Goal: Check status: Check status

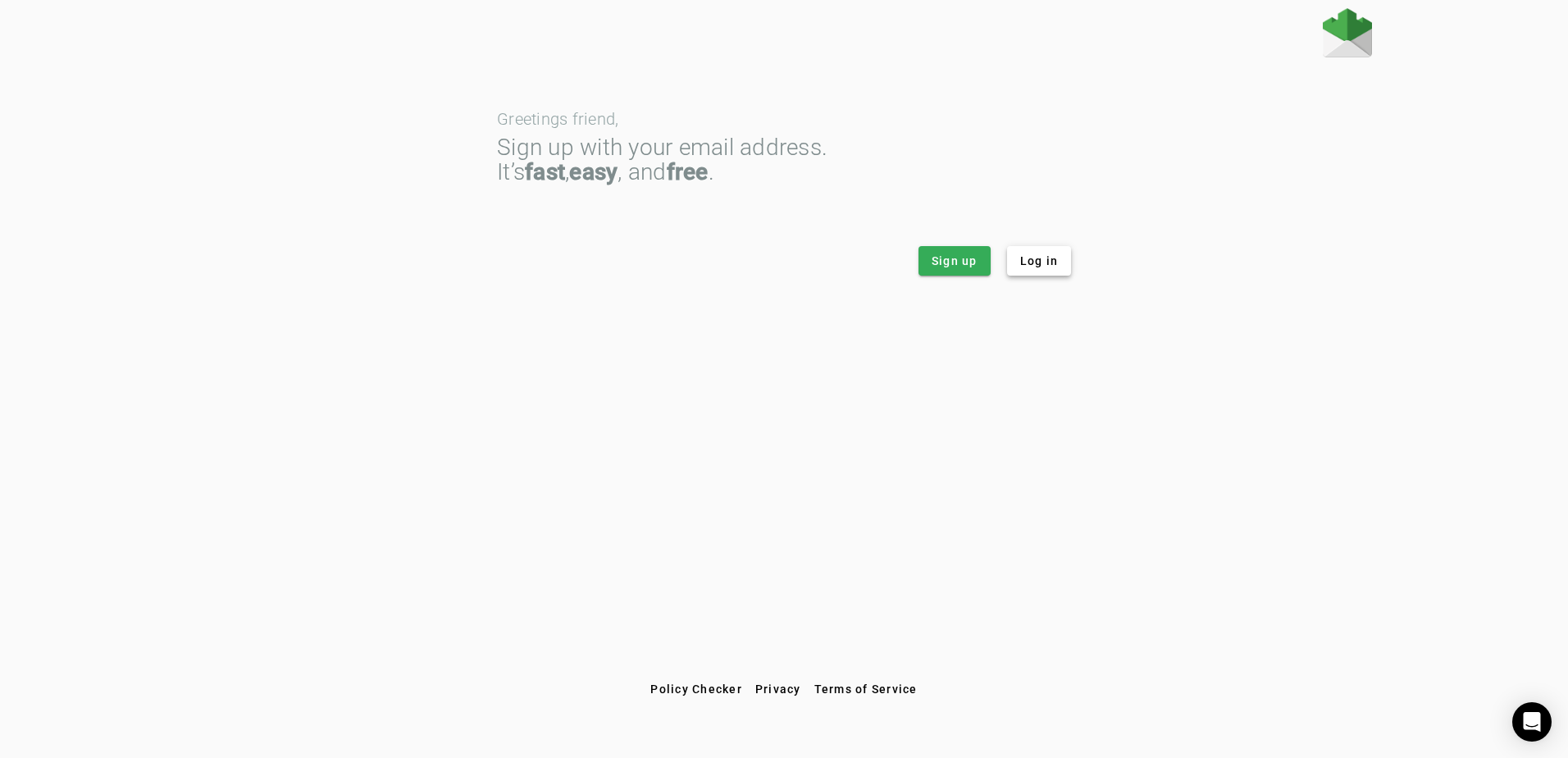
click at [1034, 259] on span "Log in" at bounding box center [1039, 261] width 38 height 17
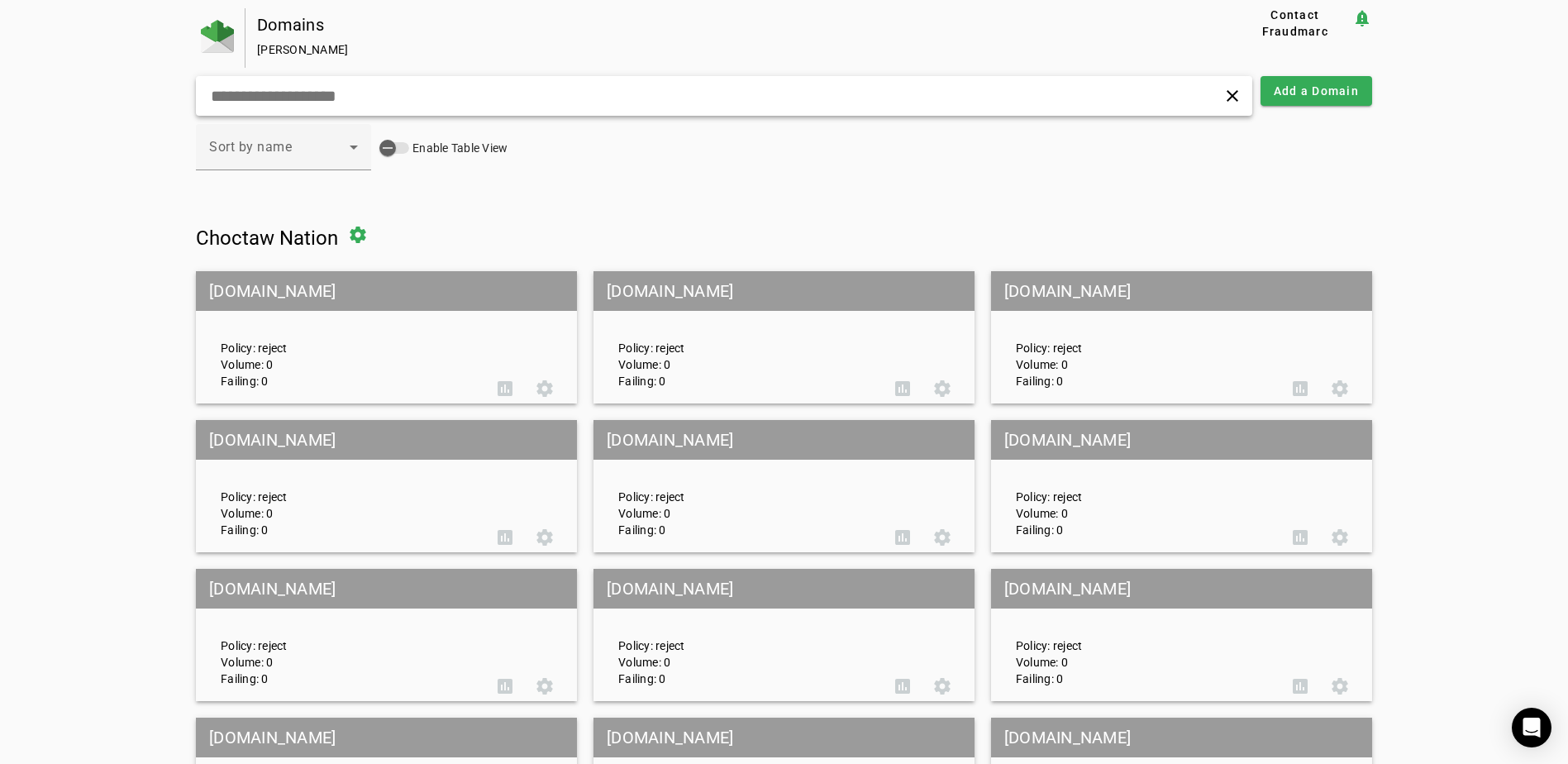
click at [667, 87] on input "text" at bounding box center [499, 96] width 581 height 20
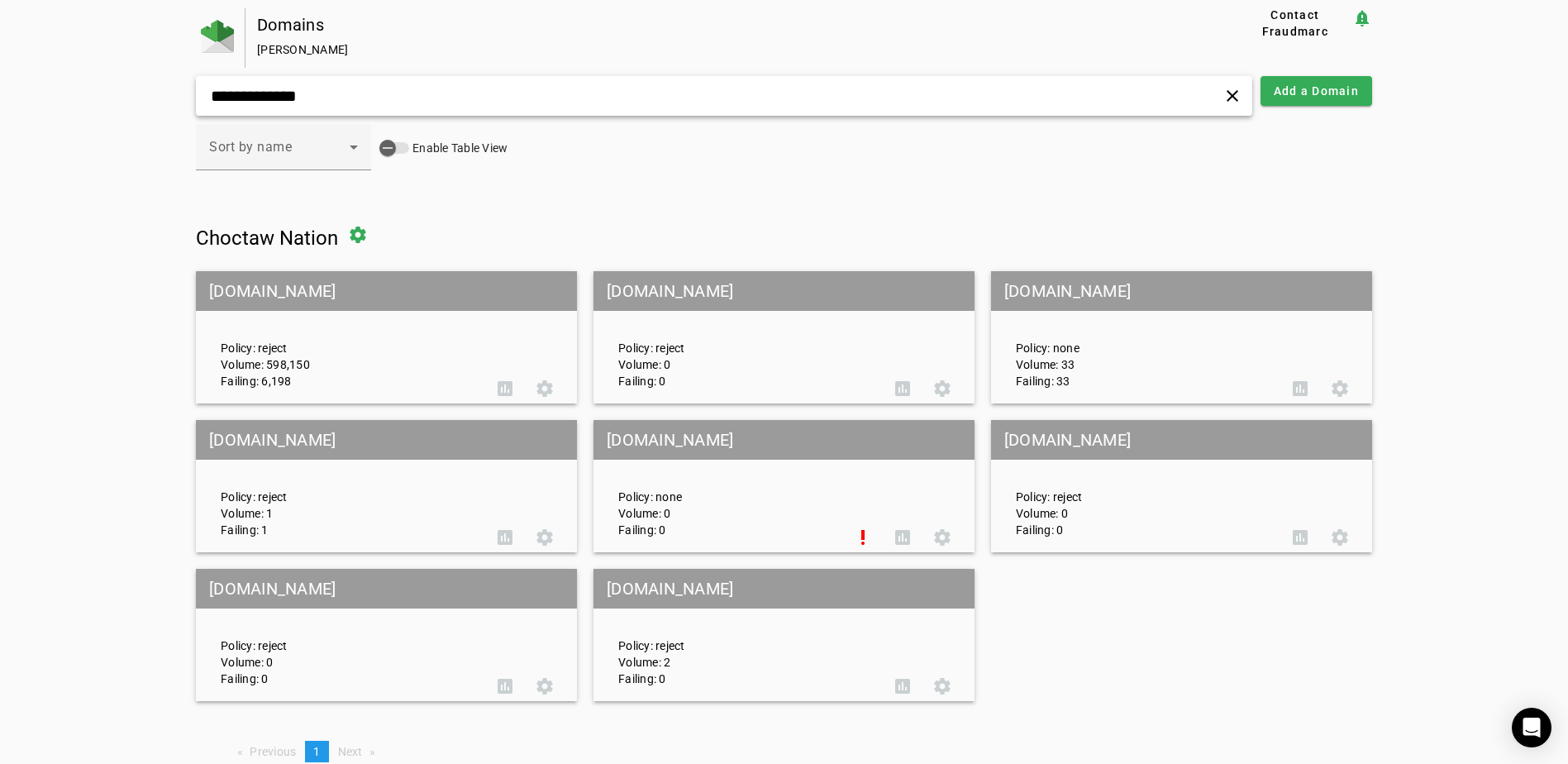
type input "**********"
click at [339, 308] on mat-grid-tile-header "choctawnation.com" at bounding box center [386, 291] width 381 height 40
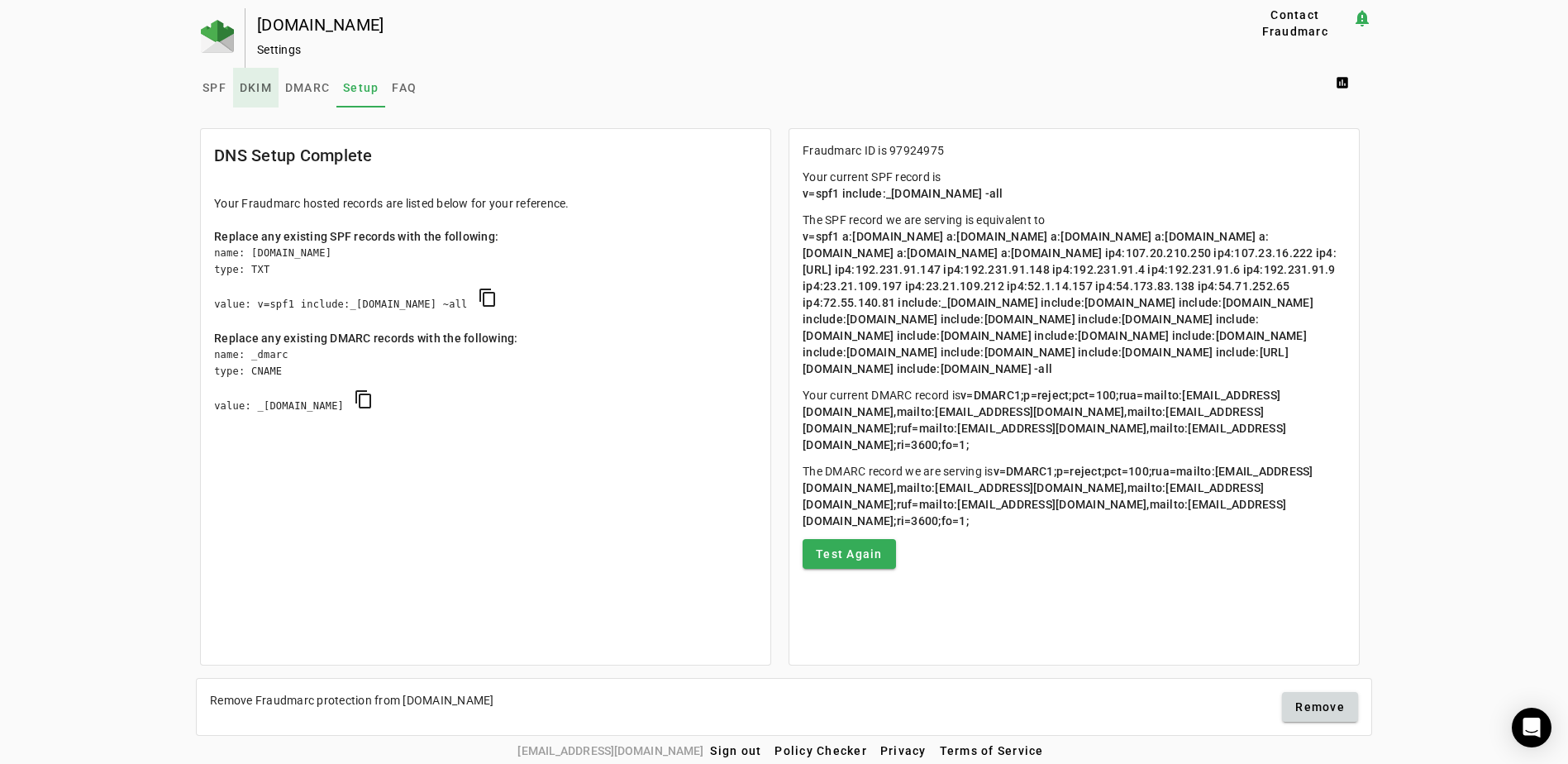
click at [261, 91] on span "DKIM" at bounding box center [256, 87] width 32 height 12
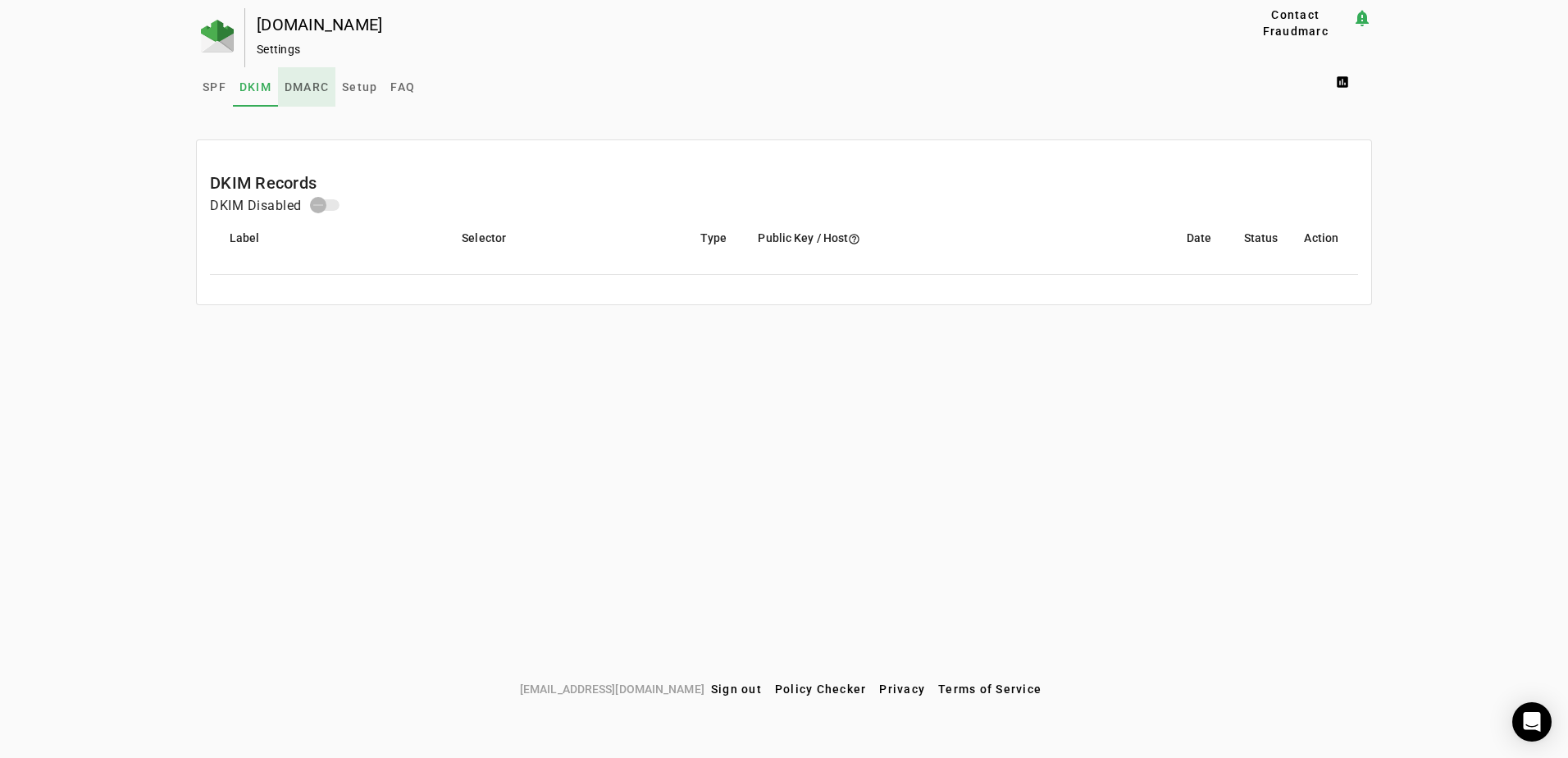
click at [305, 93] on span "DMARC" at bounding box center [306, 87] width 44 height 12
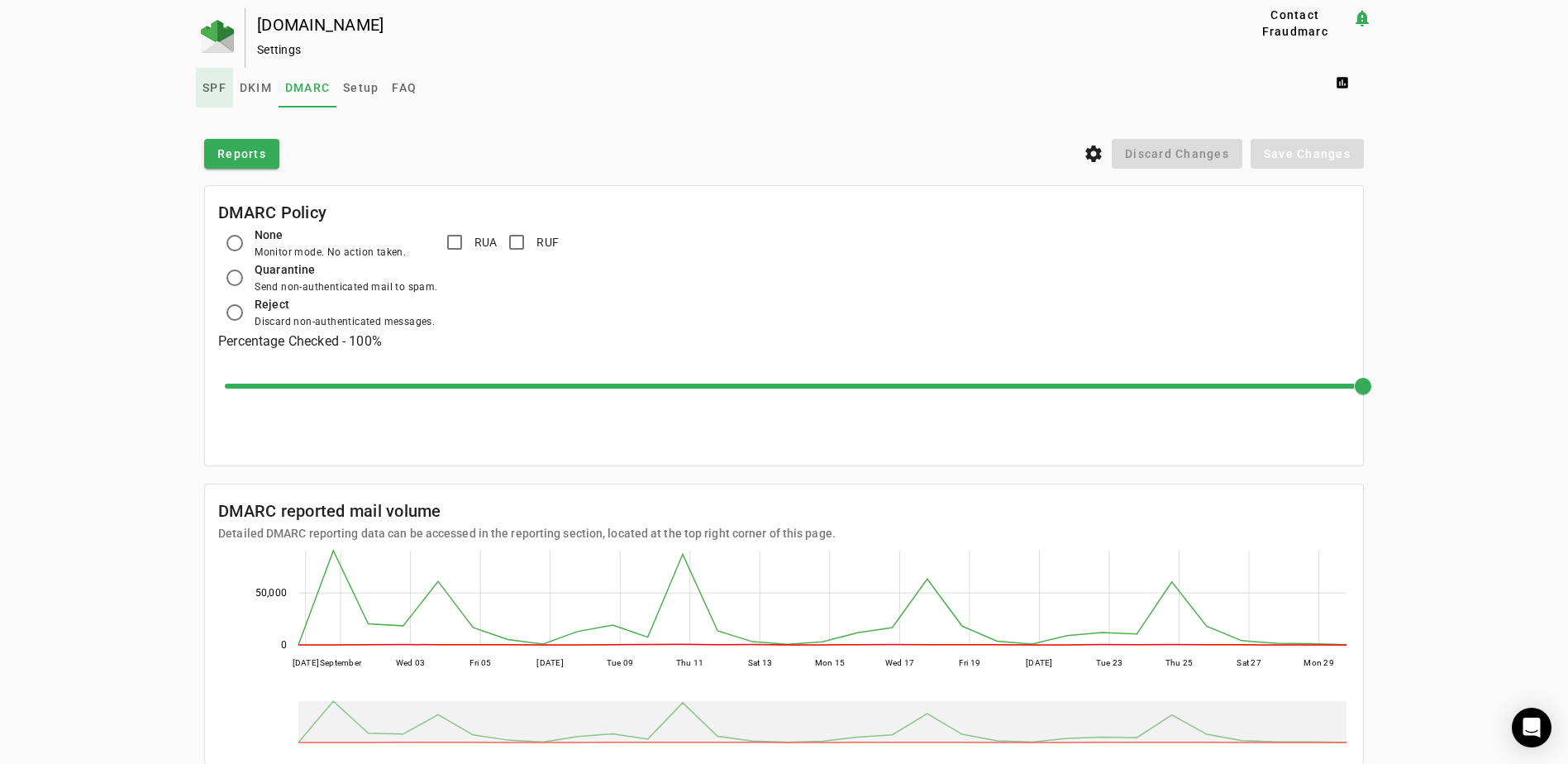
click at [209, 93] on span "SPF" at bounding box center [214, 87] width 24 height 12
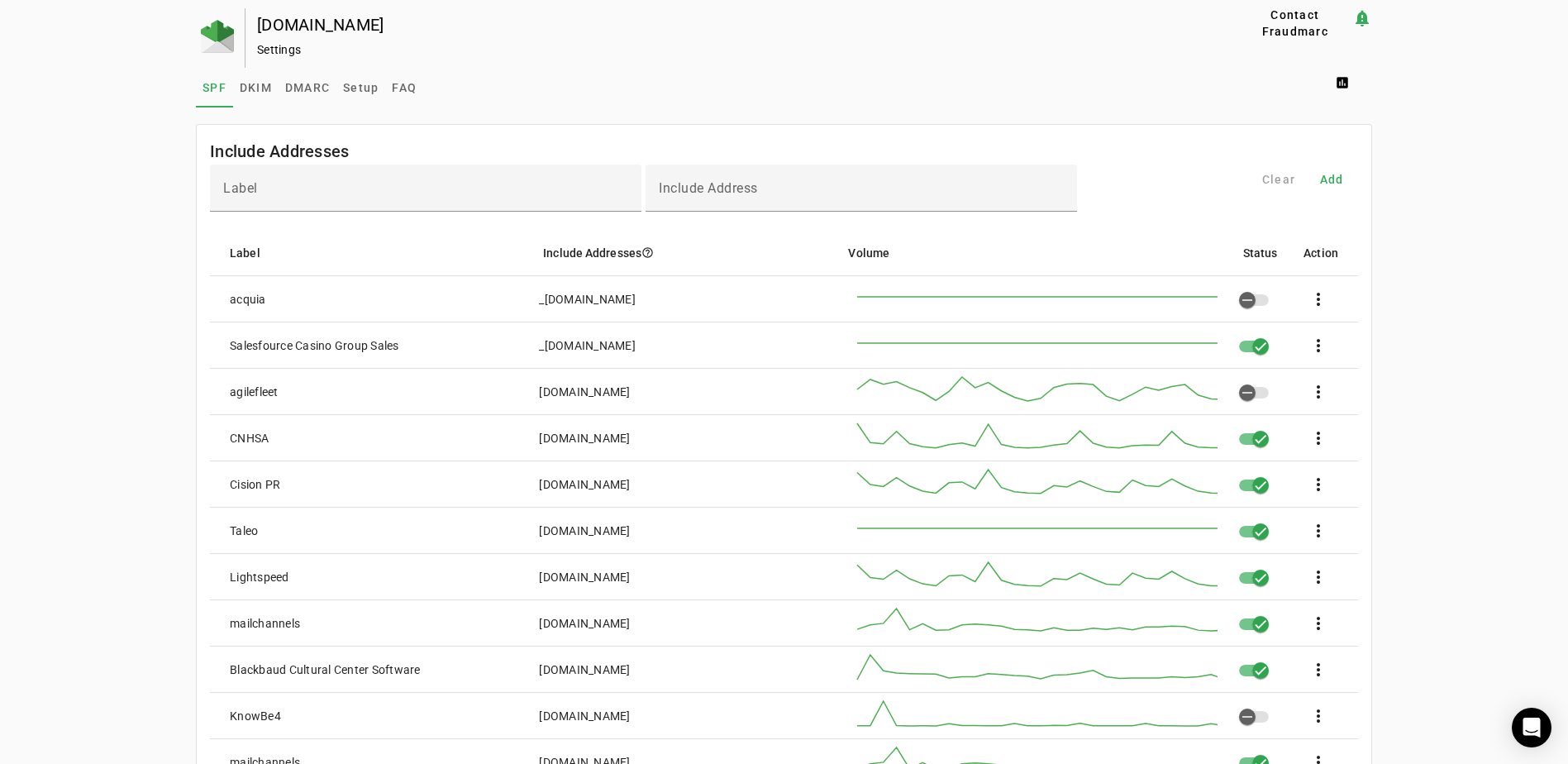
click at [310, 86] on span "DMARC" at bounding box center [307, 87] width 45 height 12
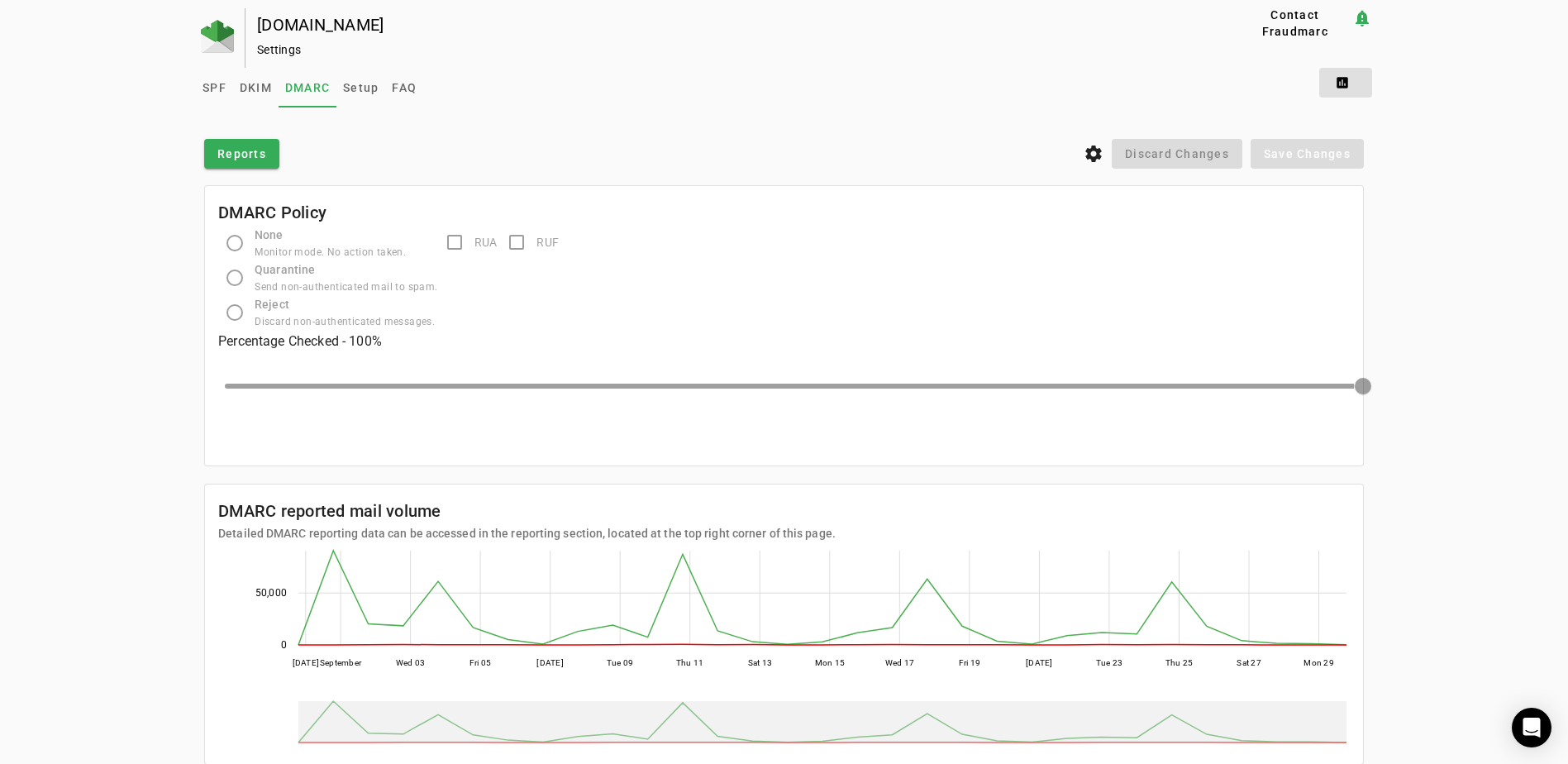
click at [1354, 91] on span at bounding box center [1345, 82] width 53 height 40
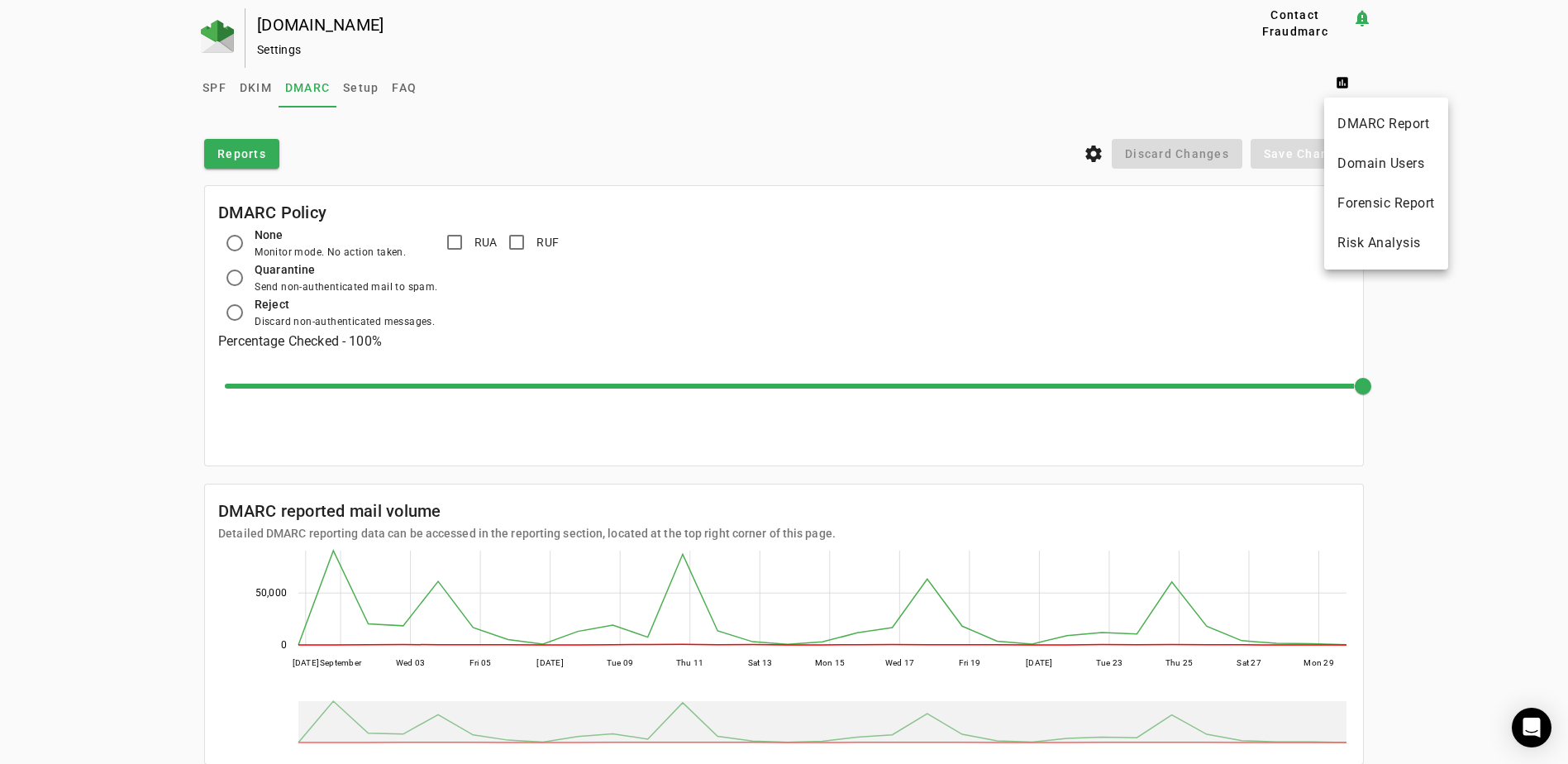
click at [1395, 129] on span "DMARC Report" at bounding box center [1386, 124] width 98 height 20
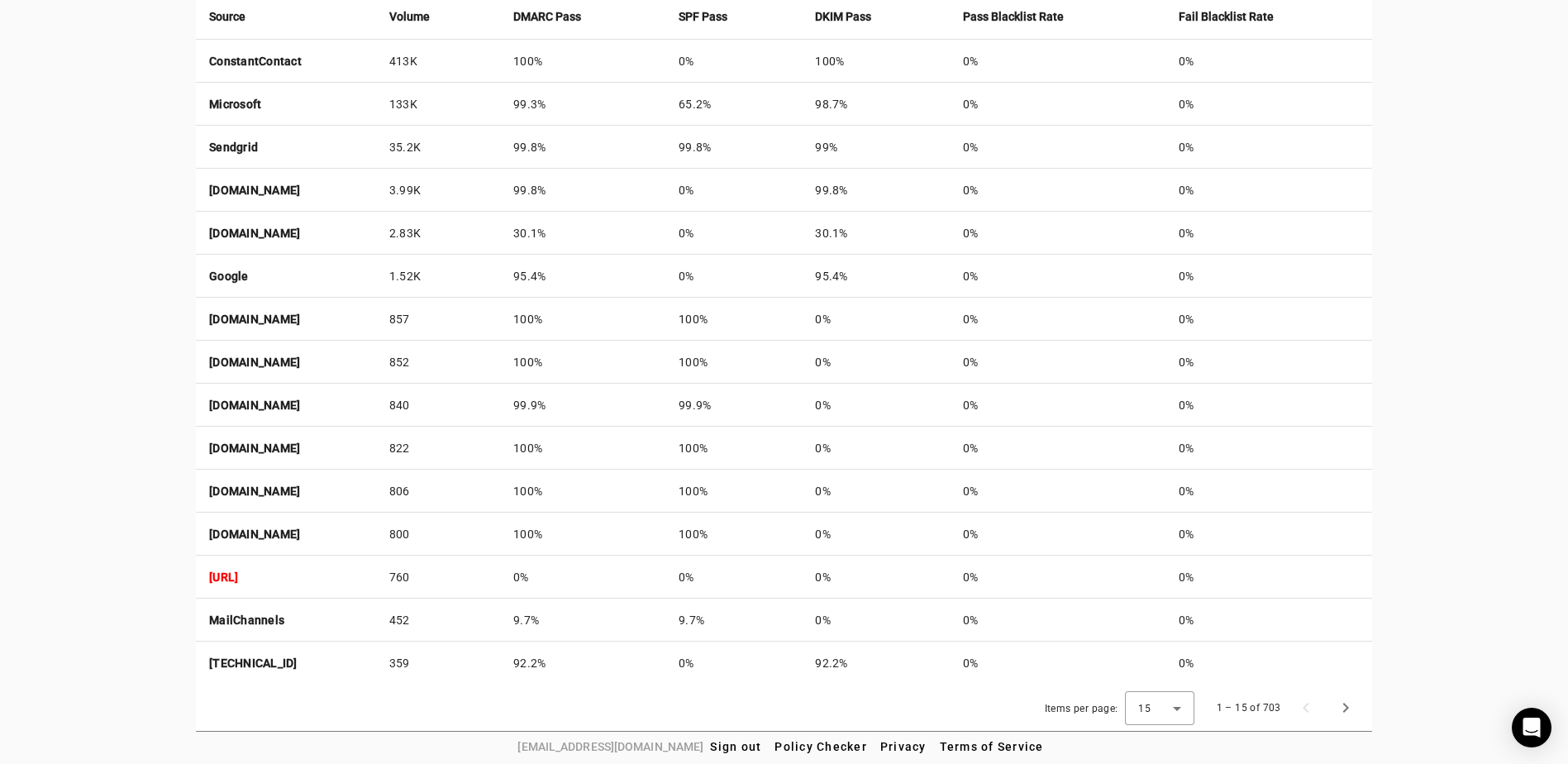
scroll to position [672, 0]
click at [1166, 715] on div "15" at bounding box center [1159, 707] width 43 height 34
click at [1159, 657] on span "50" at bounding box center [1152, 662] width 16 height 20
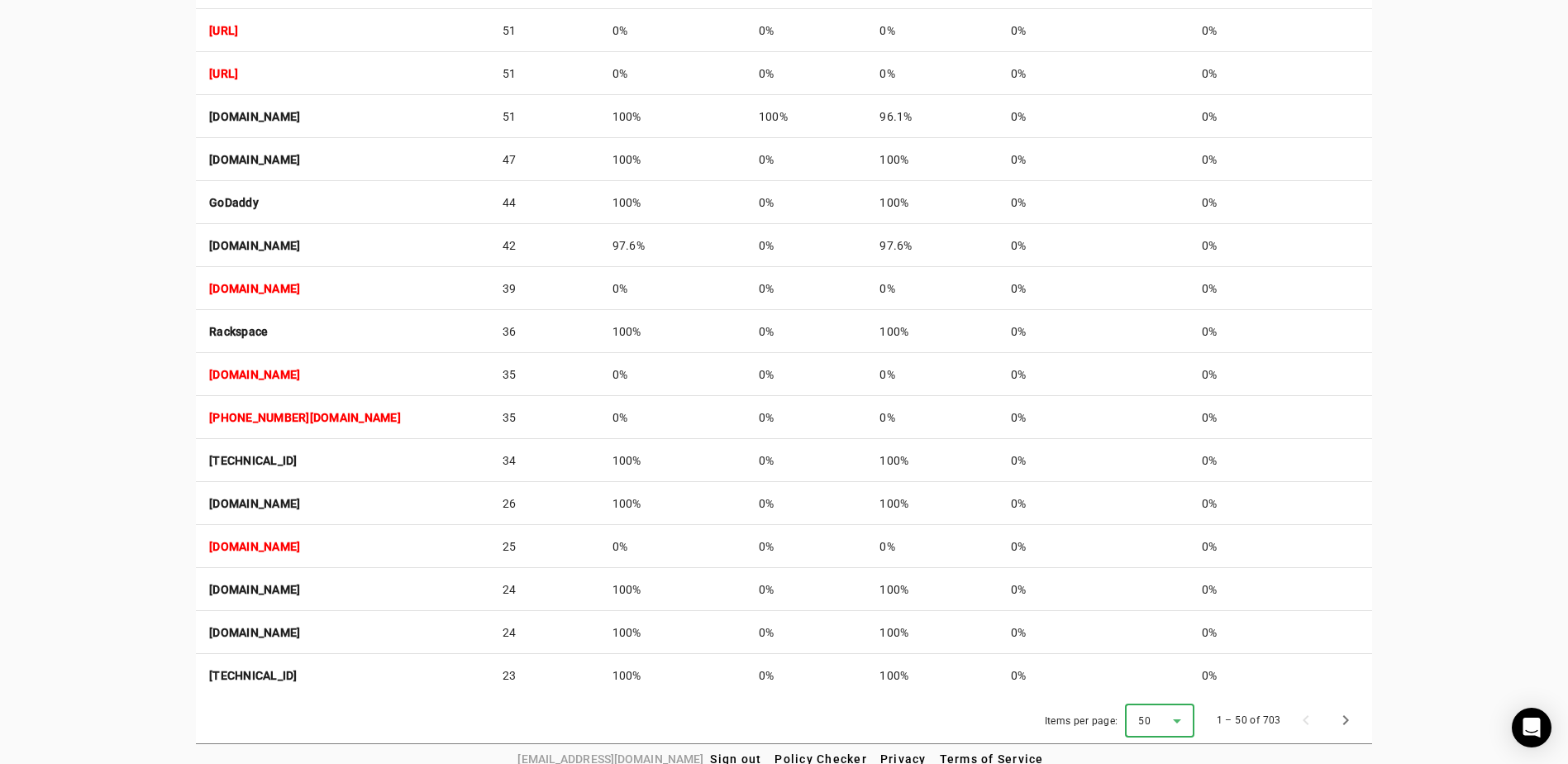
scroll to position [2176, 0]
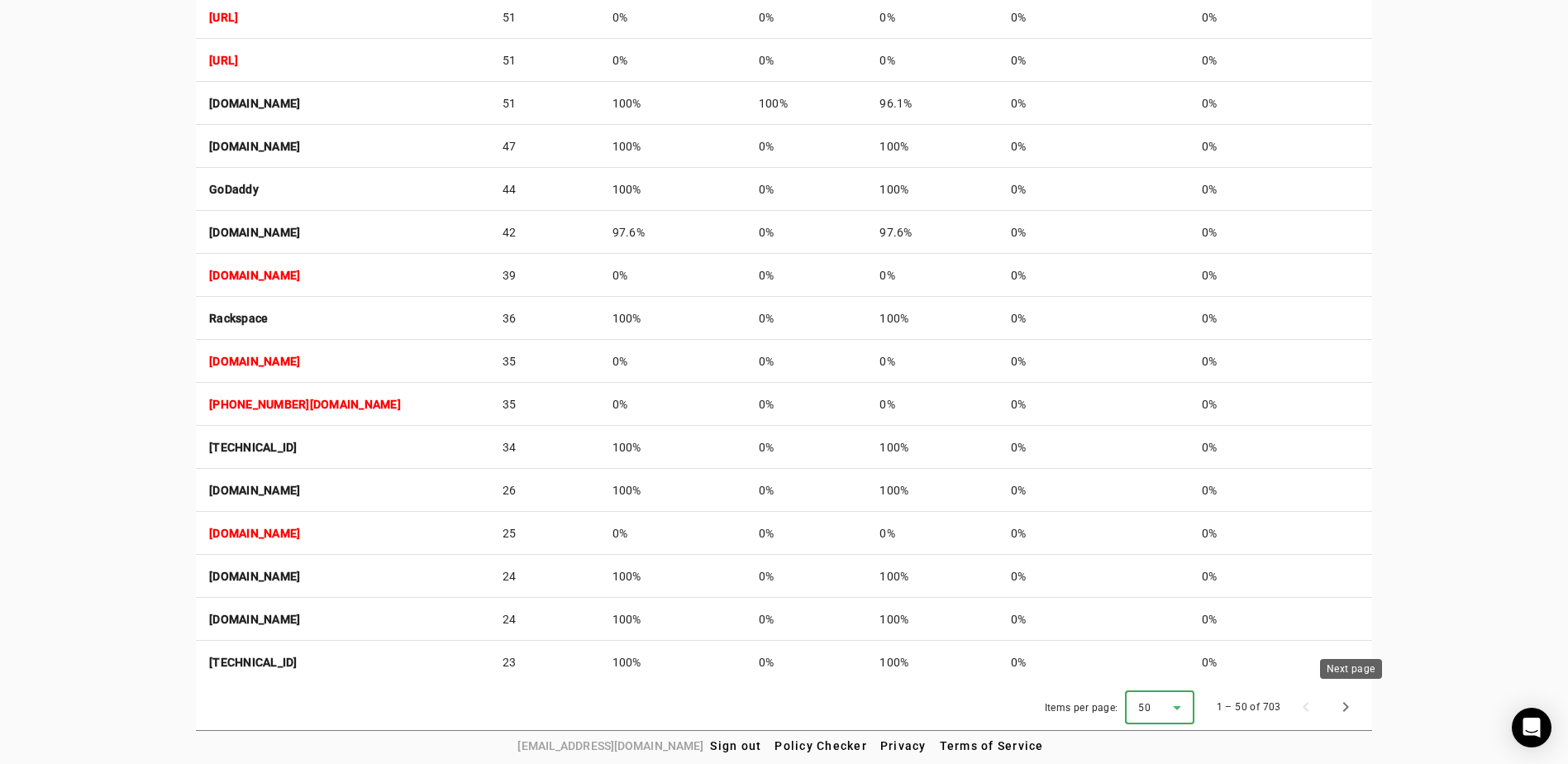
click at [1346, 705] on span "Next page" at bounding box center [1345, 706] width 40 height 40
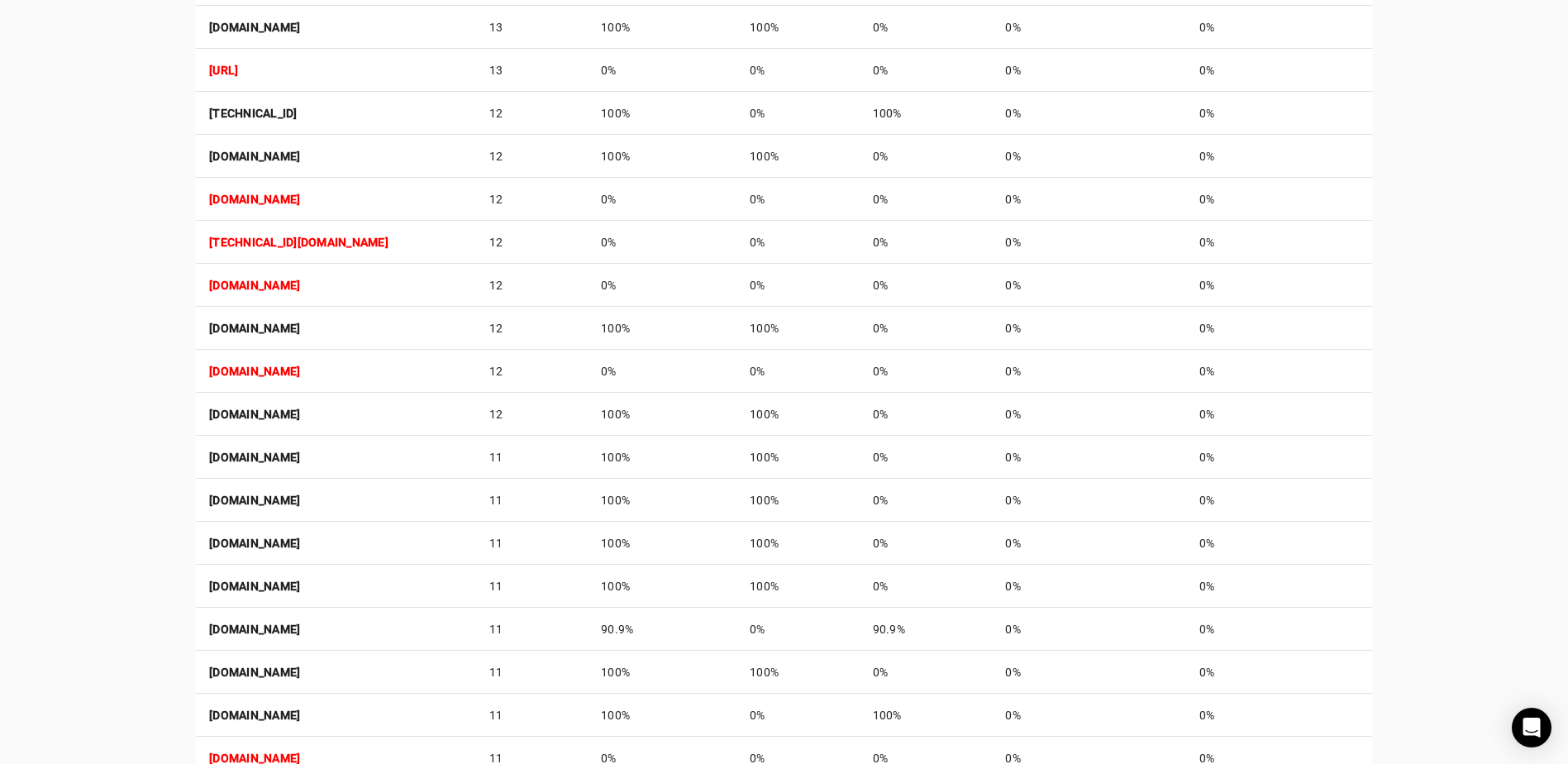
scroll to position [1762, 0]
